Goal: Check status

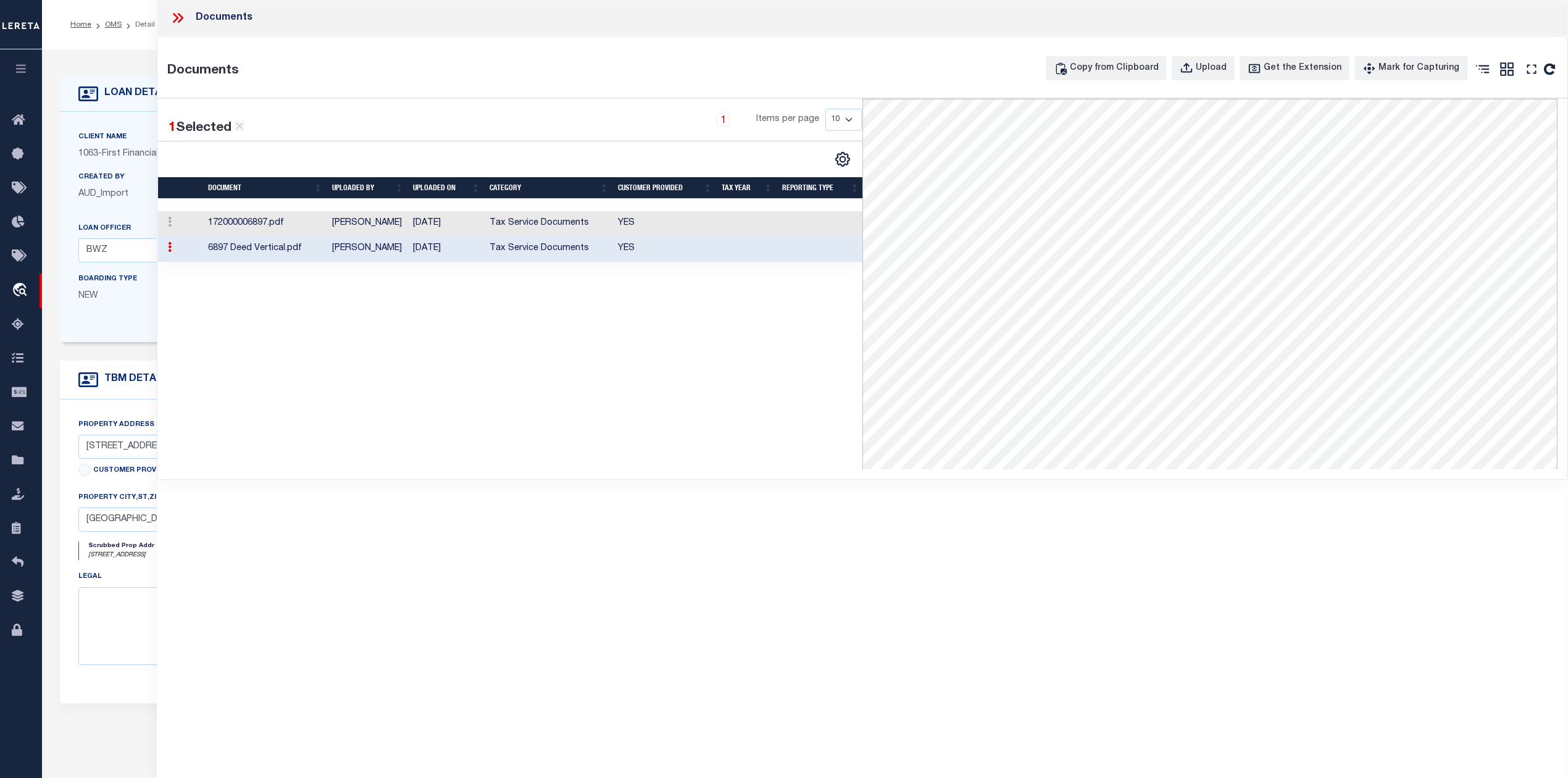
select select "200"
select select "4585"
select select "2318"
select select "100"
select select "NonEscrow"
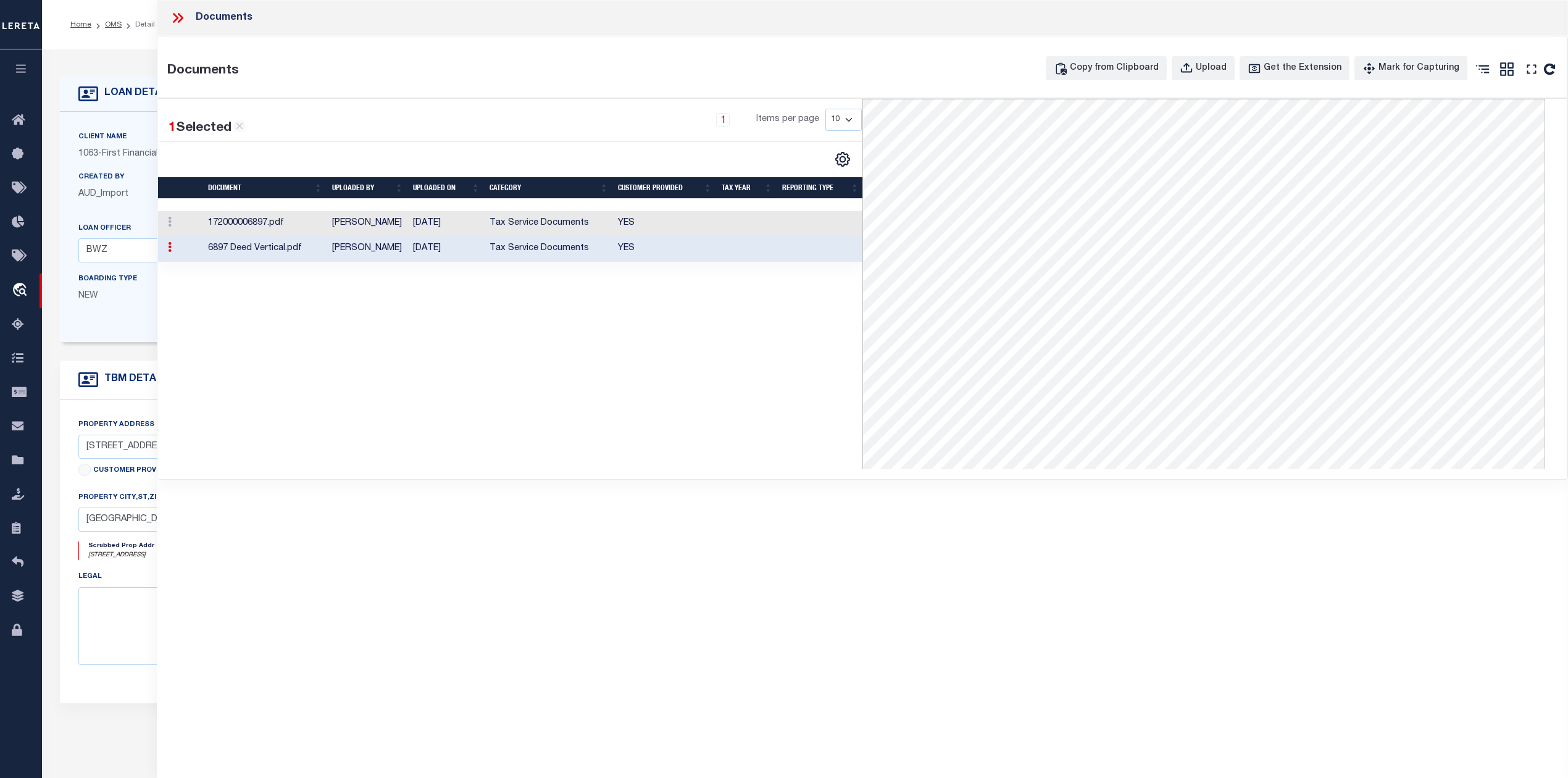
click at [499, 429] on div "1 Selected 2 Results 1 Items per page 10 25 50 100" at bounding box center [510, 283] width 705 height 371
click at [178, 23] on icon at bounding box center [178, 18] width 16 height 16
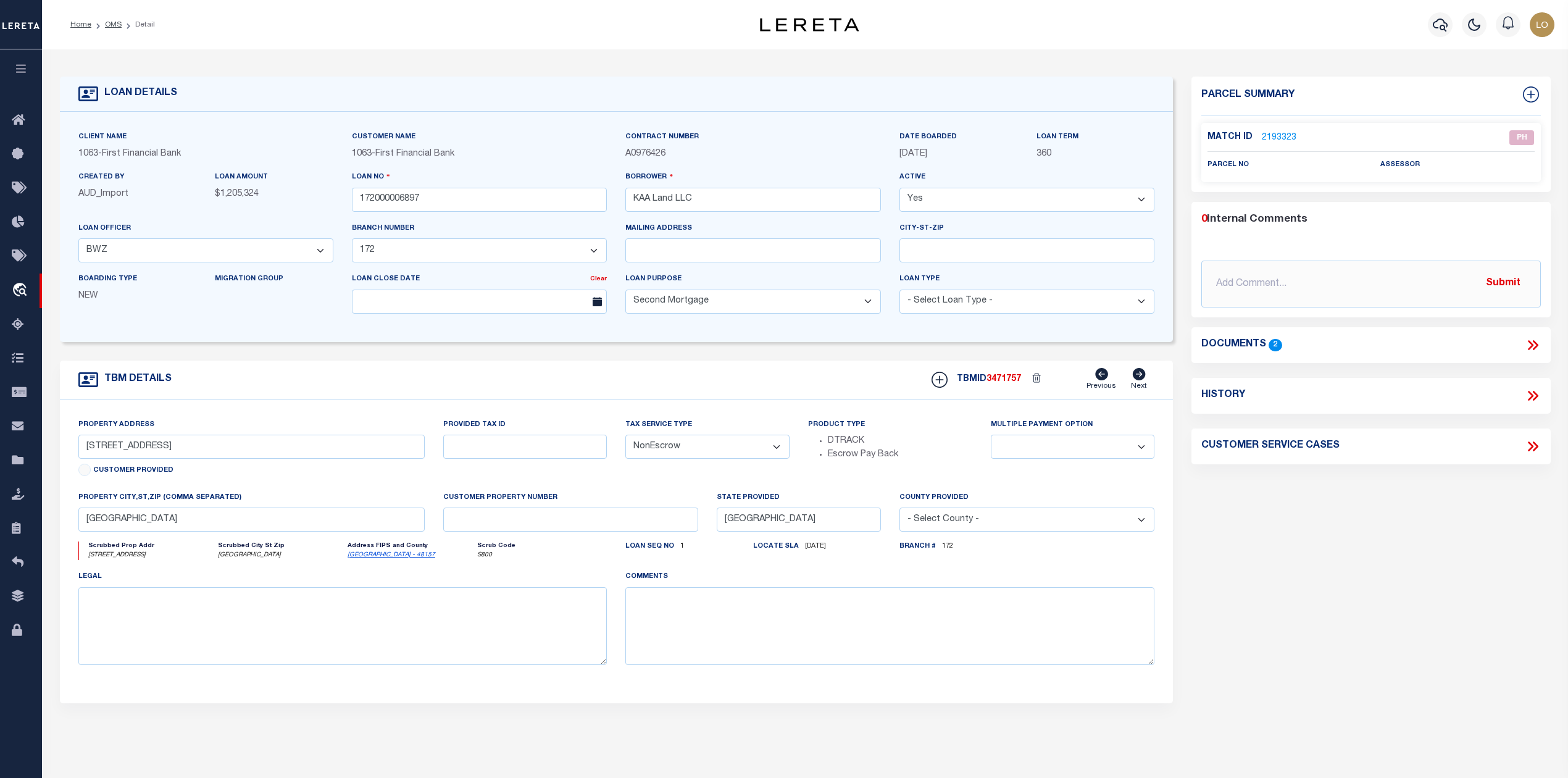
click at [1341, 605] on div "Parcel Summary Match ID 2193323 0" at bounding box center [1370, 414] width 377 height 675
click at [114, 23] on link "OMS" at bounding box center [113, 25] width 17 height 7
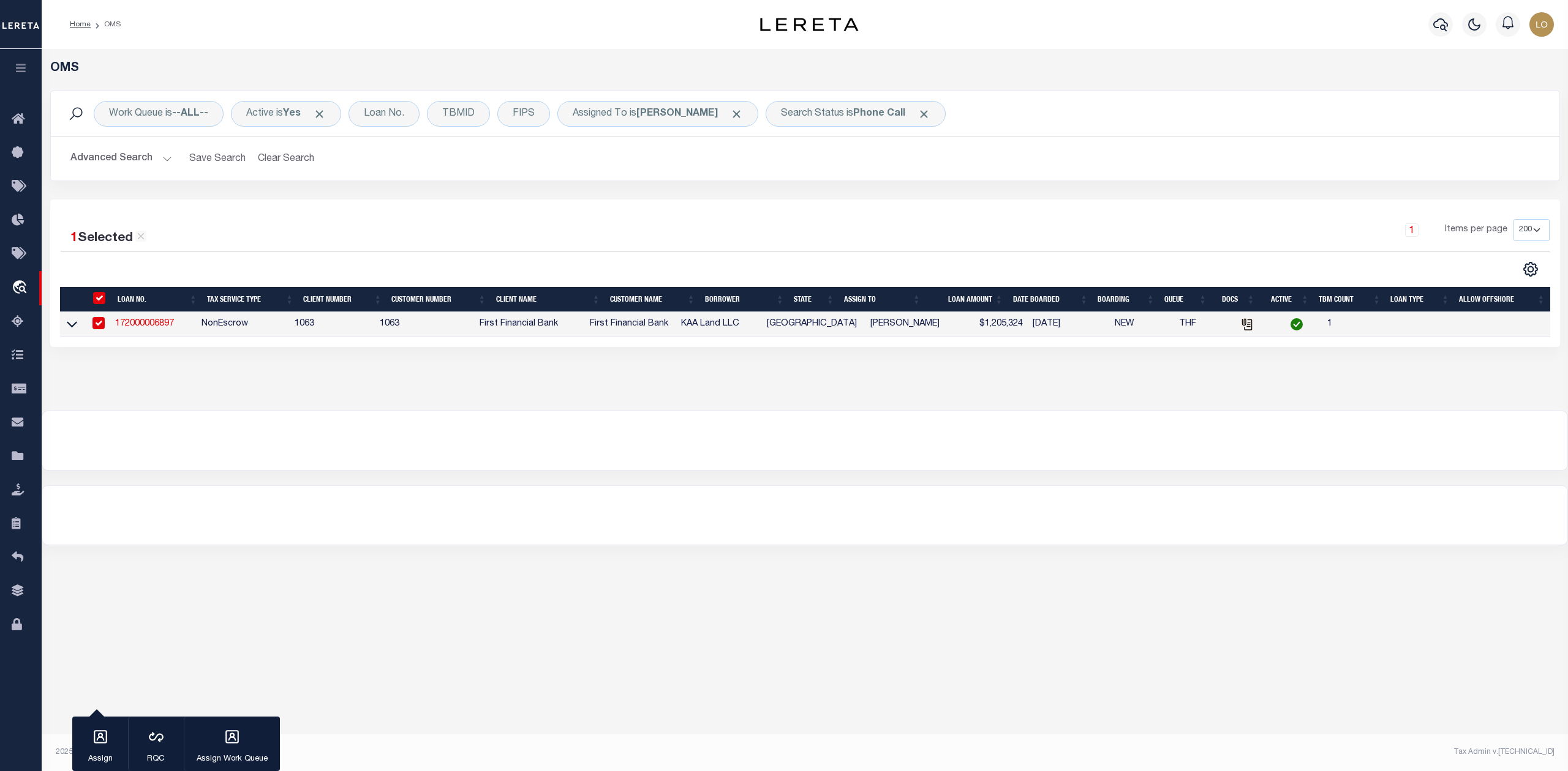
click at [1225, 613] on div "OMS Work Queue is --ALL-- Active is Yes Loan No. TBMID FIPS Assigned To is [PER…" at bounding box center [804, 396] width 1526 height 694
click at [917, 115] on span "Click to Remove" at bounding box center [924, 114] width 13 height 13
